Goal: Download file/media

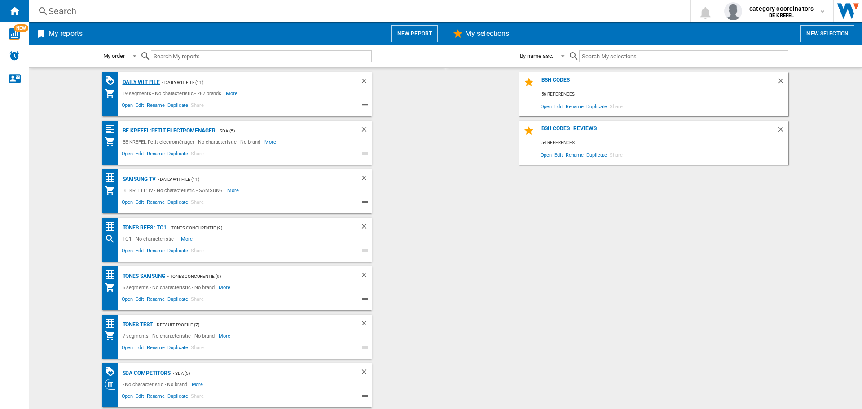
click at [147, 80] on div "Daily WIT file" at bounding box center [140, 82] width 40 height 11
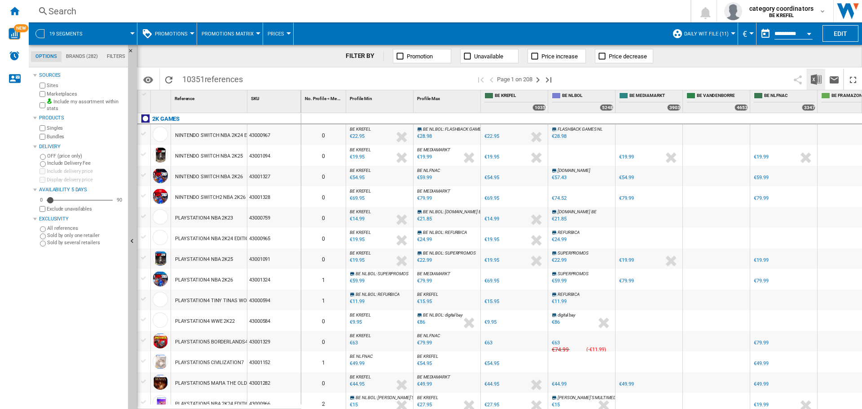
click at [814, 79] on img "Download in Excel" at bounding box center [816, 79] width 11 height 11
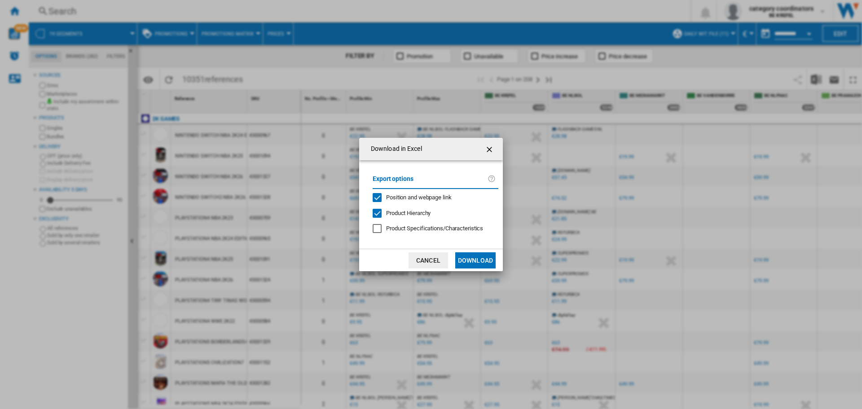
click at [483, 258] on button "Download" at bounding box center [475, 260] width 40 height 16
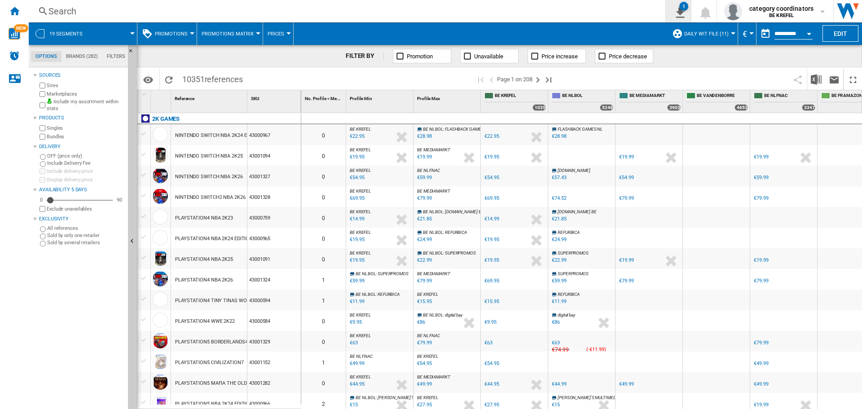
click at [678, 8] on ng-md-icon "1\a export" at bounding box center [678, 11] width 11 height 11
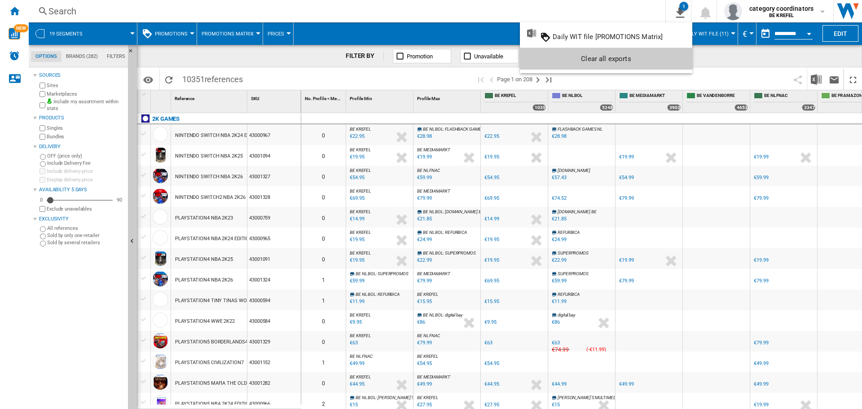
click at [574, 2] on md-backdrop at bounding box center [431, 204] width 862 height 409
